Goal: Task Accomplishment & Management: Manage account settings

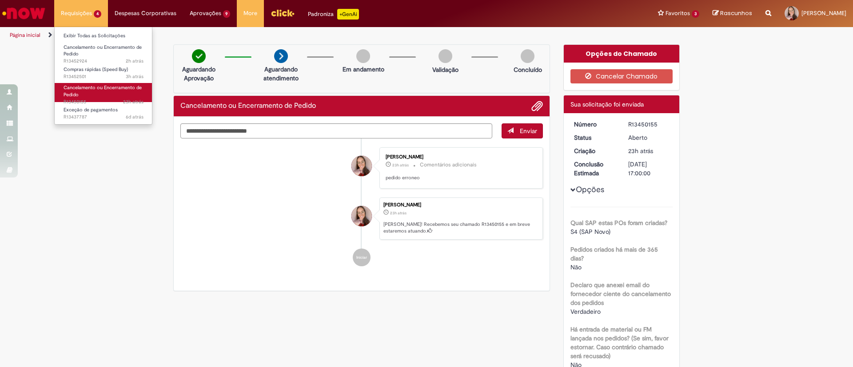
click at [94, 94] on link "Cancelamento ou Encerramento de Pedido 23h atrás 23 horas atrás R13450155" at bounding box center [104, 92] width 98 height 19
click at [77, 92] on span "Cancelamento ou Encerramento de Pedido" at bounding box center [103, 91] width 78 height 14
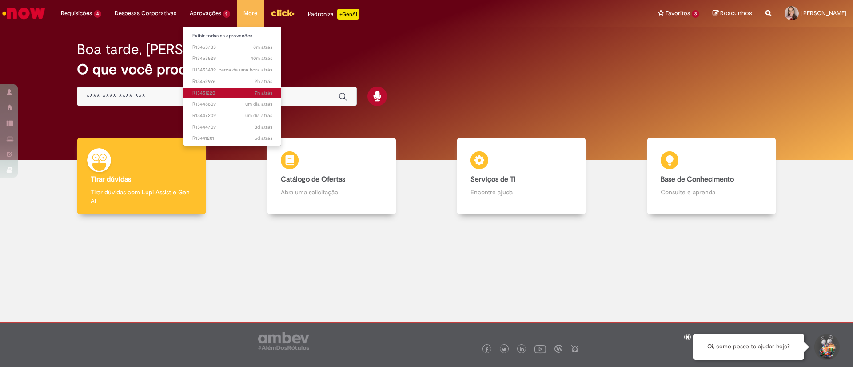
click at [237, 95] on span "7h atrás 7 horas atrás R13451220" at bounding box center [232, 93] width 80 height 7
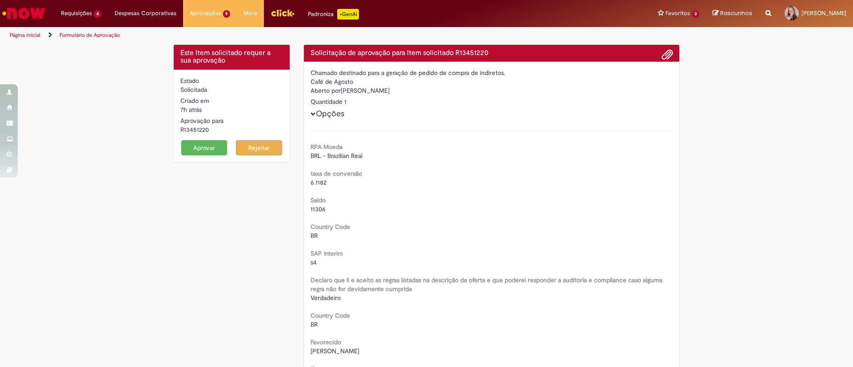
click at [200, 137] on form "Estado Solicitada Criado em 7h atrás 7 horas atrás Aprovação para R13451220 Apr…" at bounding box center [231, 115] width 103 height 79
click at [198, 147] on button "Aprovar" at bounding box center [204, 147] width 46 height 15
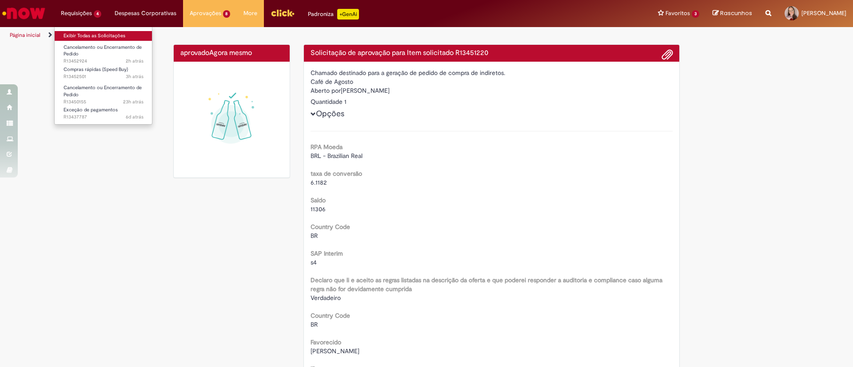
click at [120, 40] on link "Exibir Todas as Solicitações" at bounding box center [104, 36] width 98 height 10
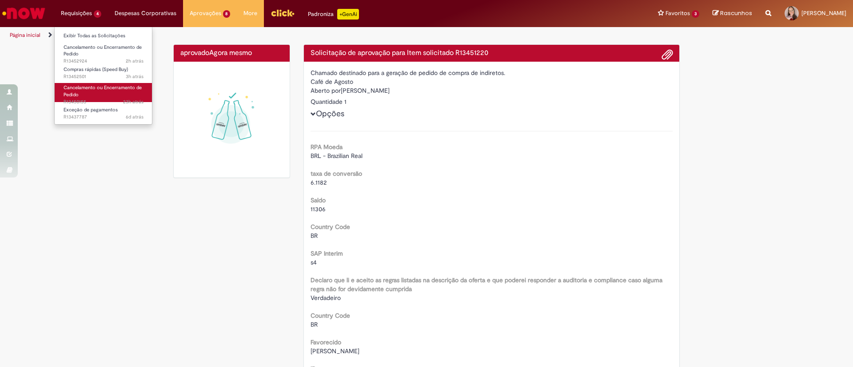
click at [105, 94] on link "Cancelamento ou Encerramento de Pedido 23h atrás 23 horas atrás R13450155" at bounding box center [104, 92] width 98 height 19
